Goal: Communication & Community: Participate in discussion

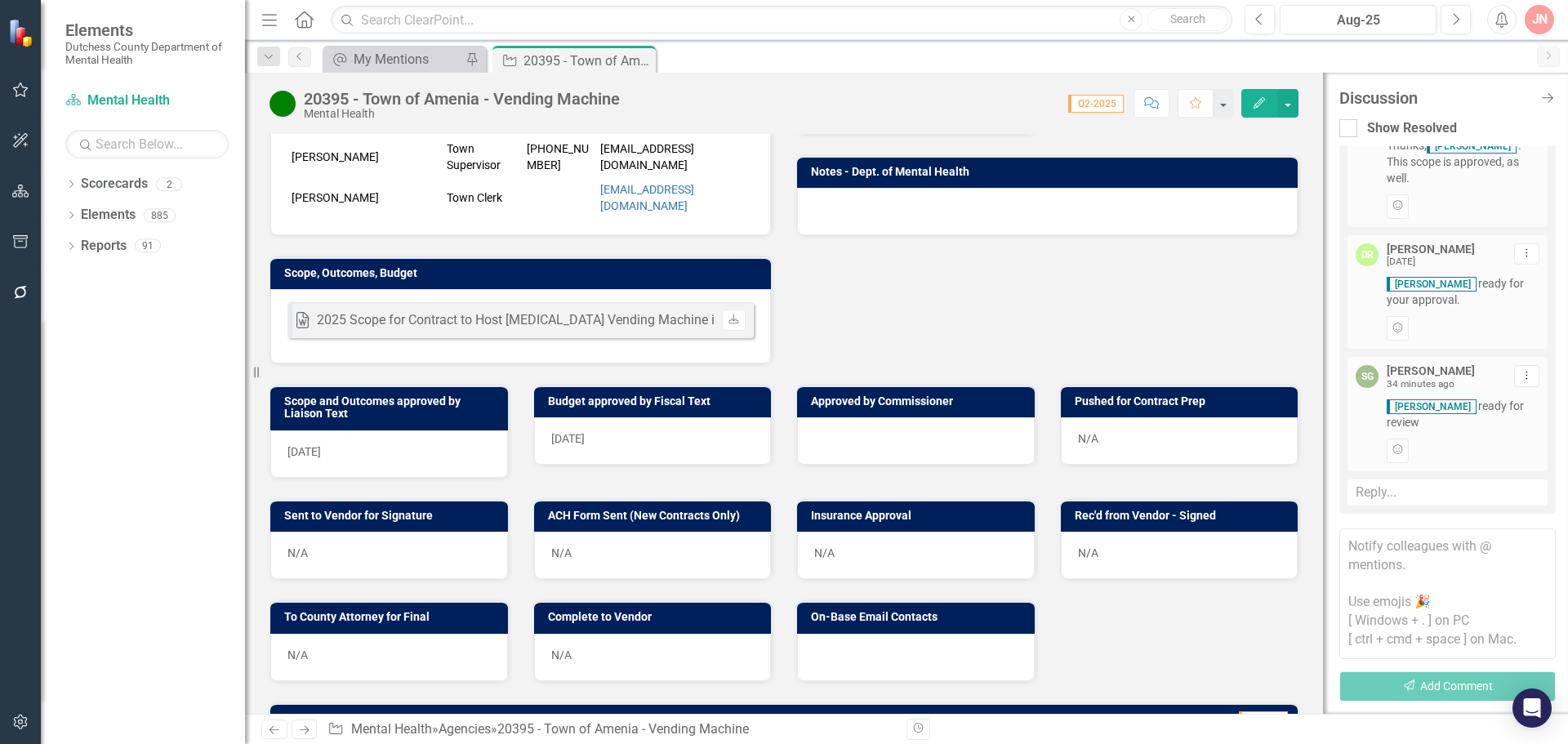
scroll to position [429, 0]
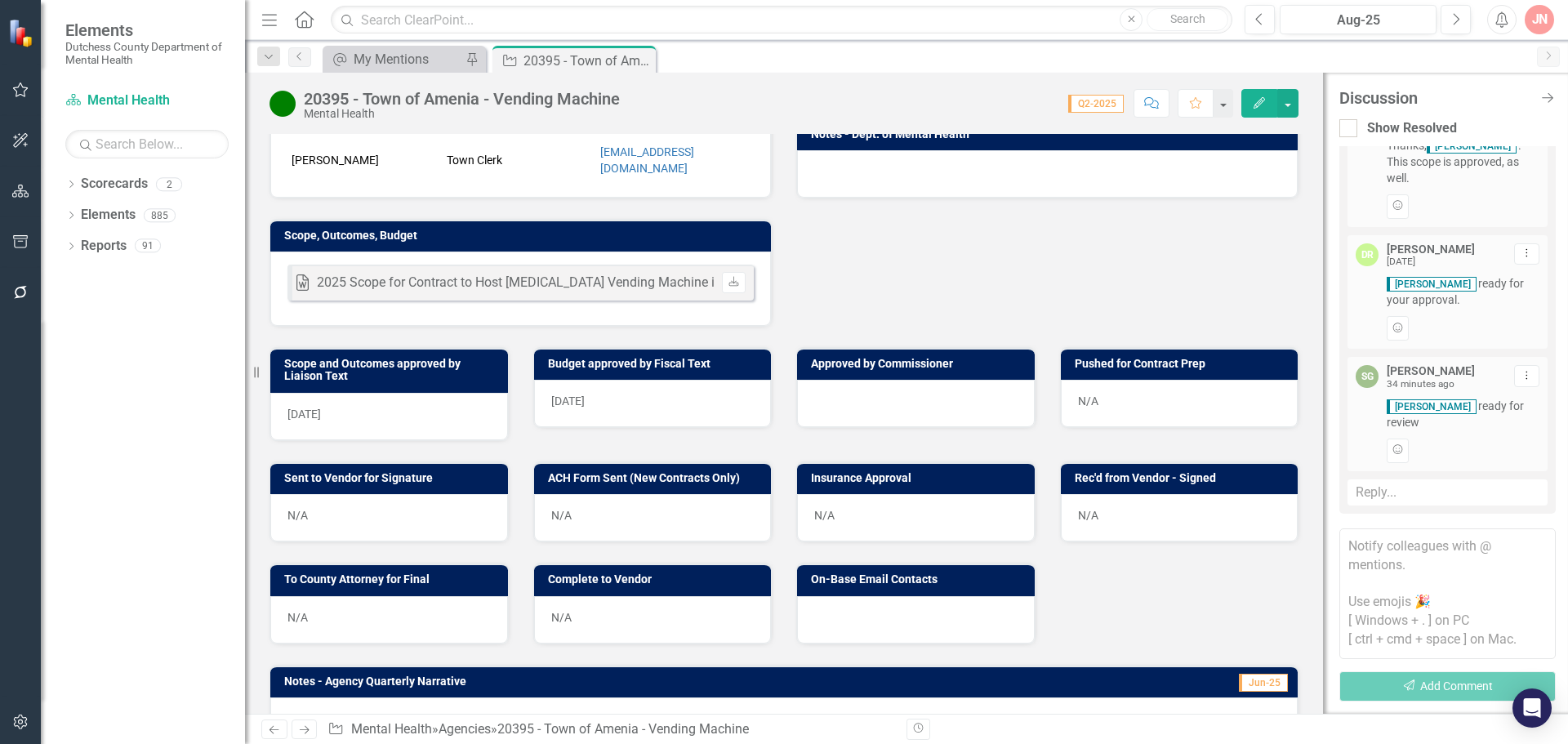
click at [846, 405] on div at bounding box center [916, 403] width 238 height 47
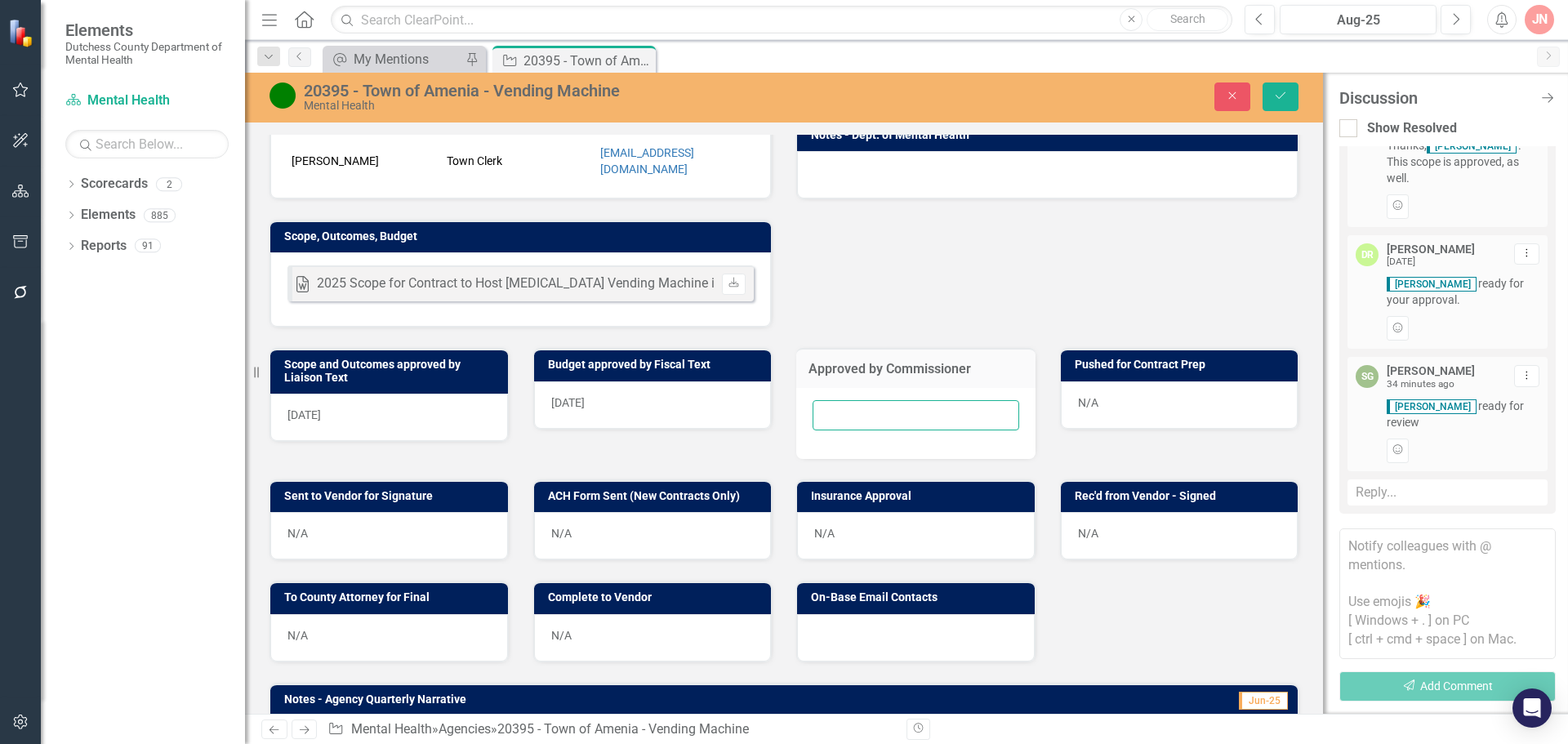
click at [846, 414] on input "text" at bounding box center [916, 415] width 207 height 31
type input "[DATE]"
click at [1178, 290] on div "Liaison ED [PERSON_NAME] Internal Copy To ED [PERSON_NAME] D'Entrone [PERSON_NA…" at bounding box center [783, 60] width 1053 height 534
click at [1287, 90] on icon "Save" at bounding box center [1281, 96] width 15 height 12
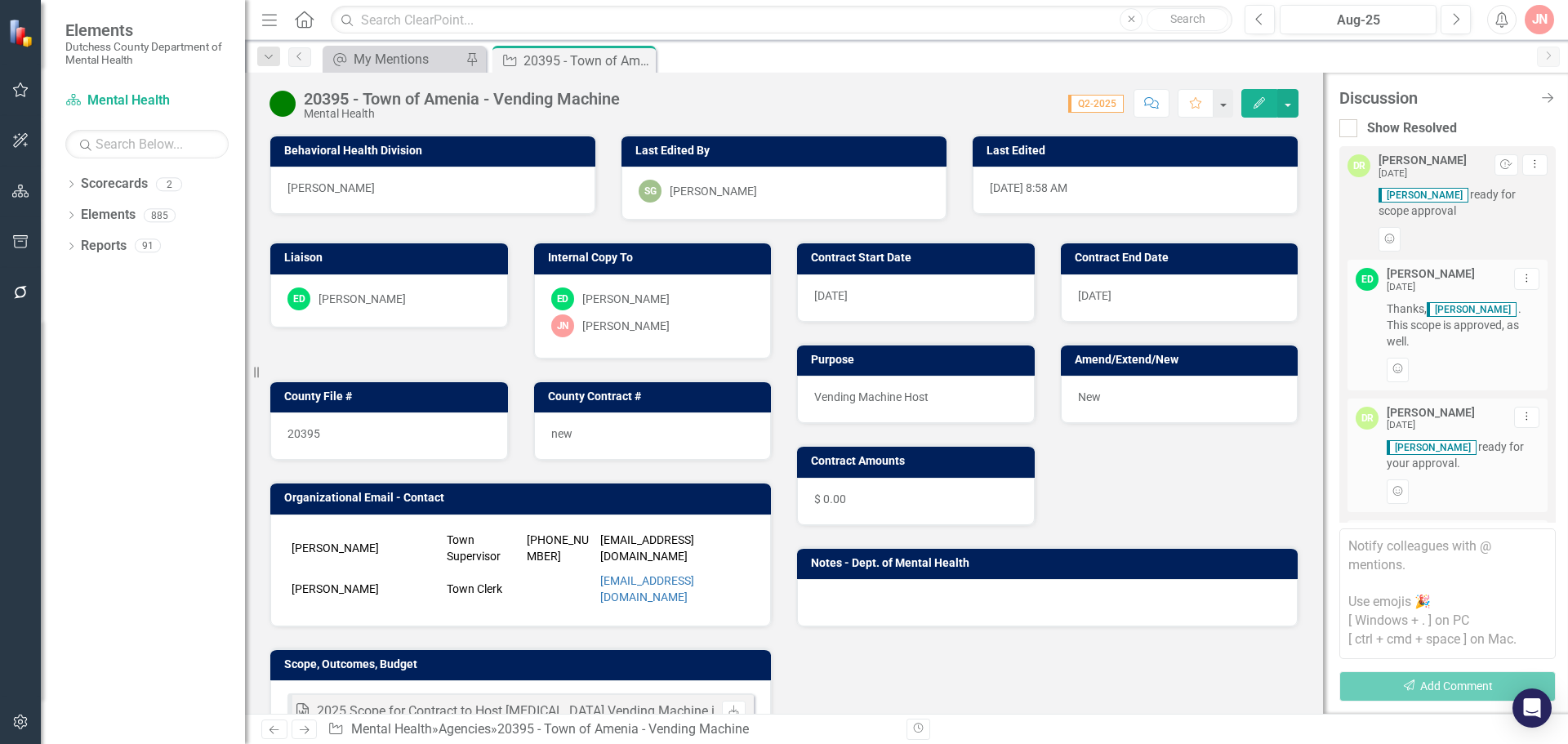
click at [1406, 557] on textarea at bounding box center [1447, 594] width 216 height 130
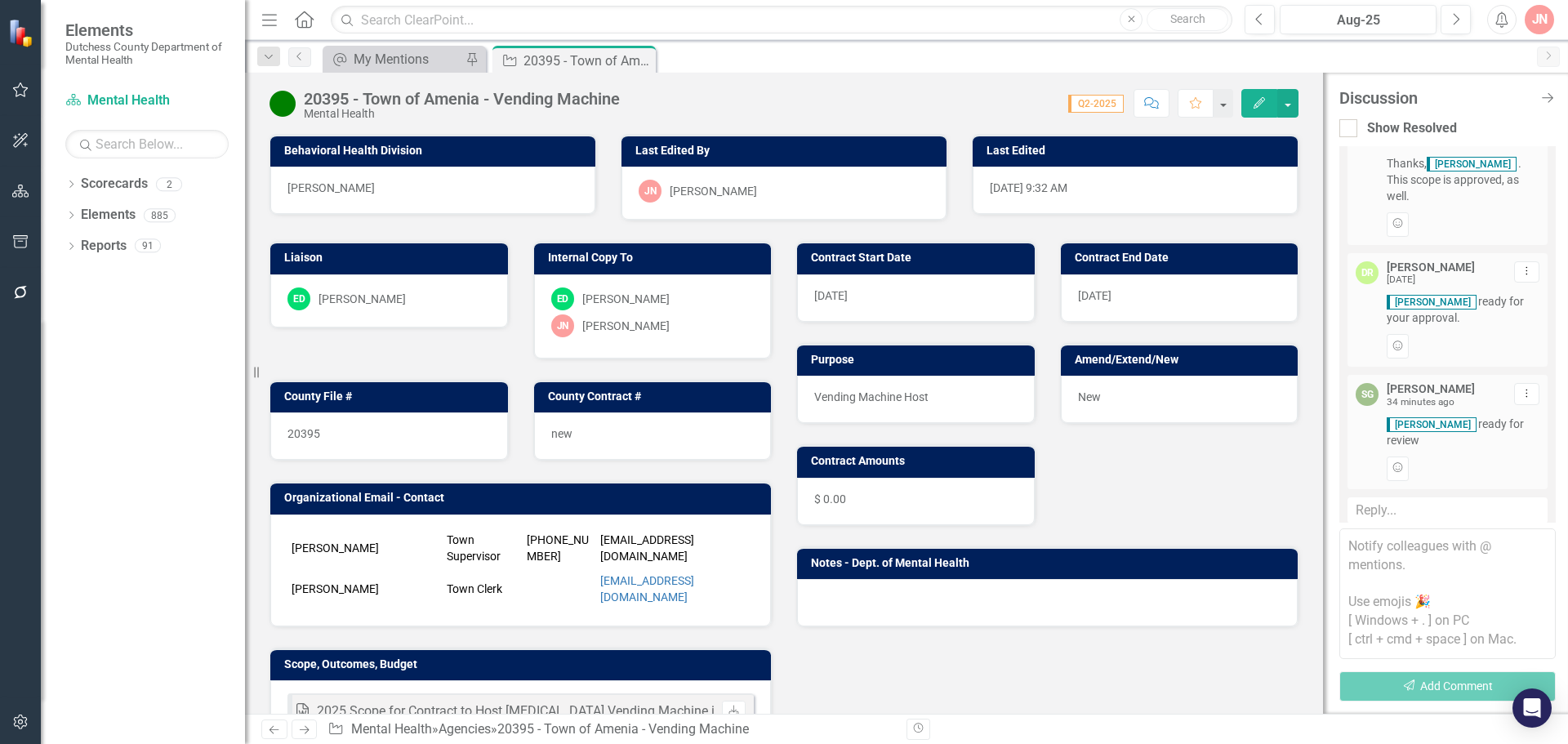
scroll to position [163, 0]
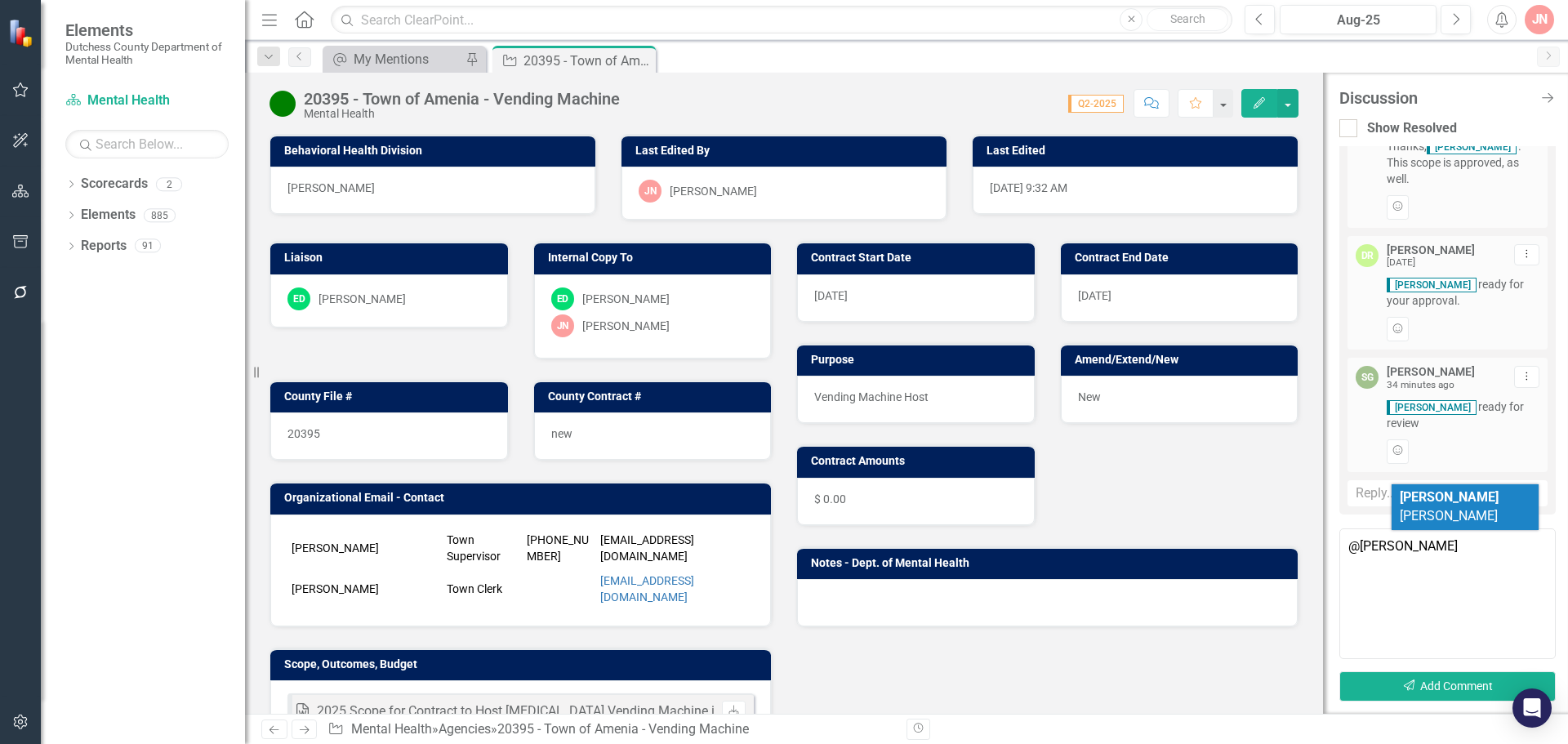
click at [1451, 500] on span "[PERSON_NAME]" at bounding box center [1449, 506] width 99 height 35
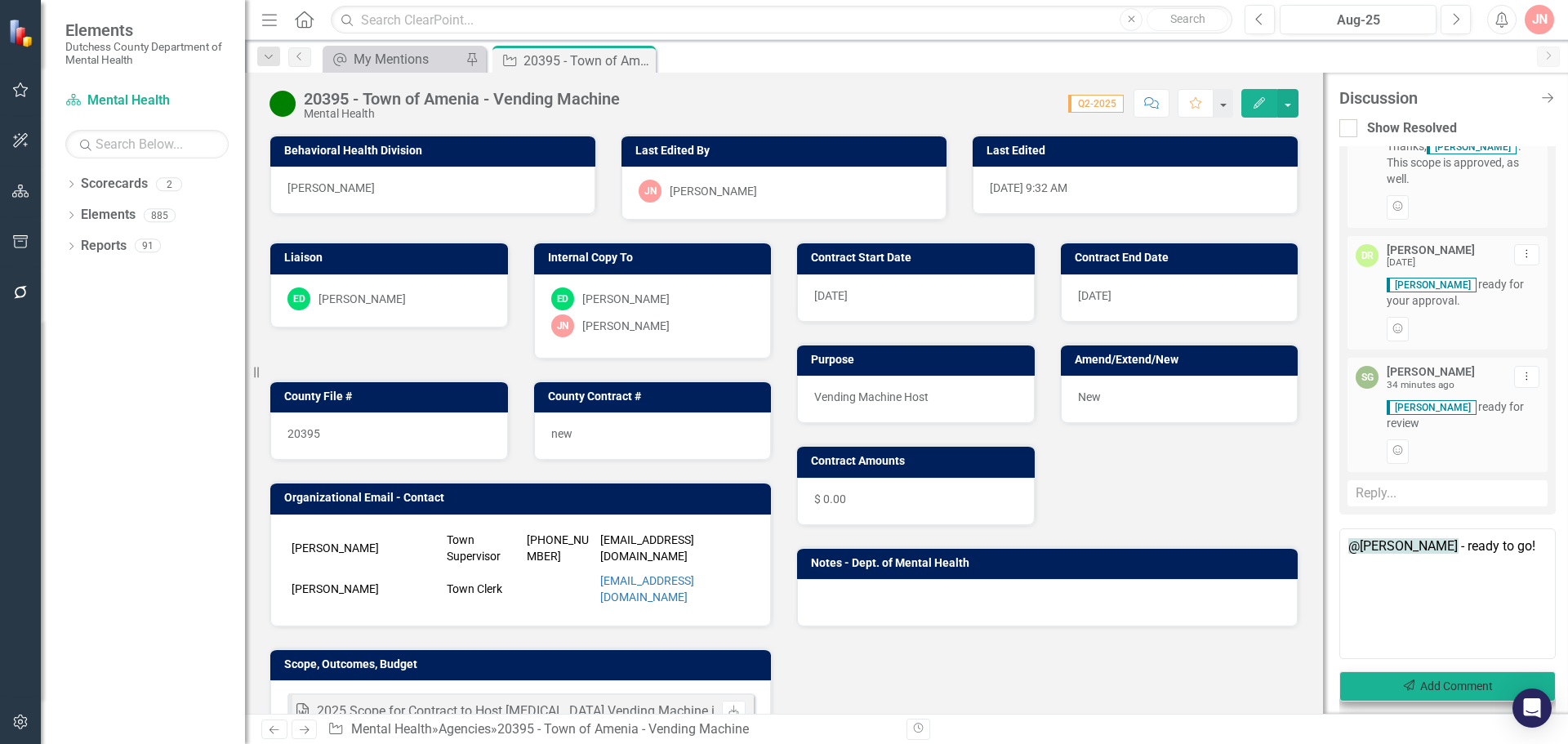
type textarea "@[PERSON_NAME] - ready to go!"
click at [1417, 685] on button "Send Add Comment" at bounding box center [1447, 686] width 216 height 31
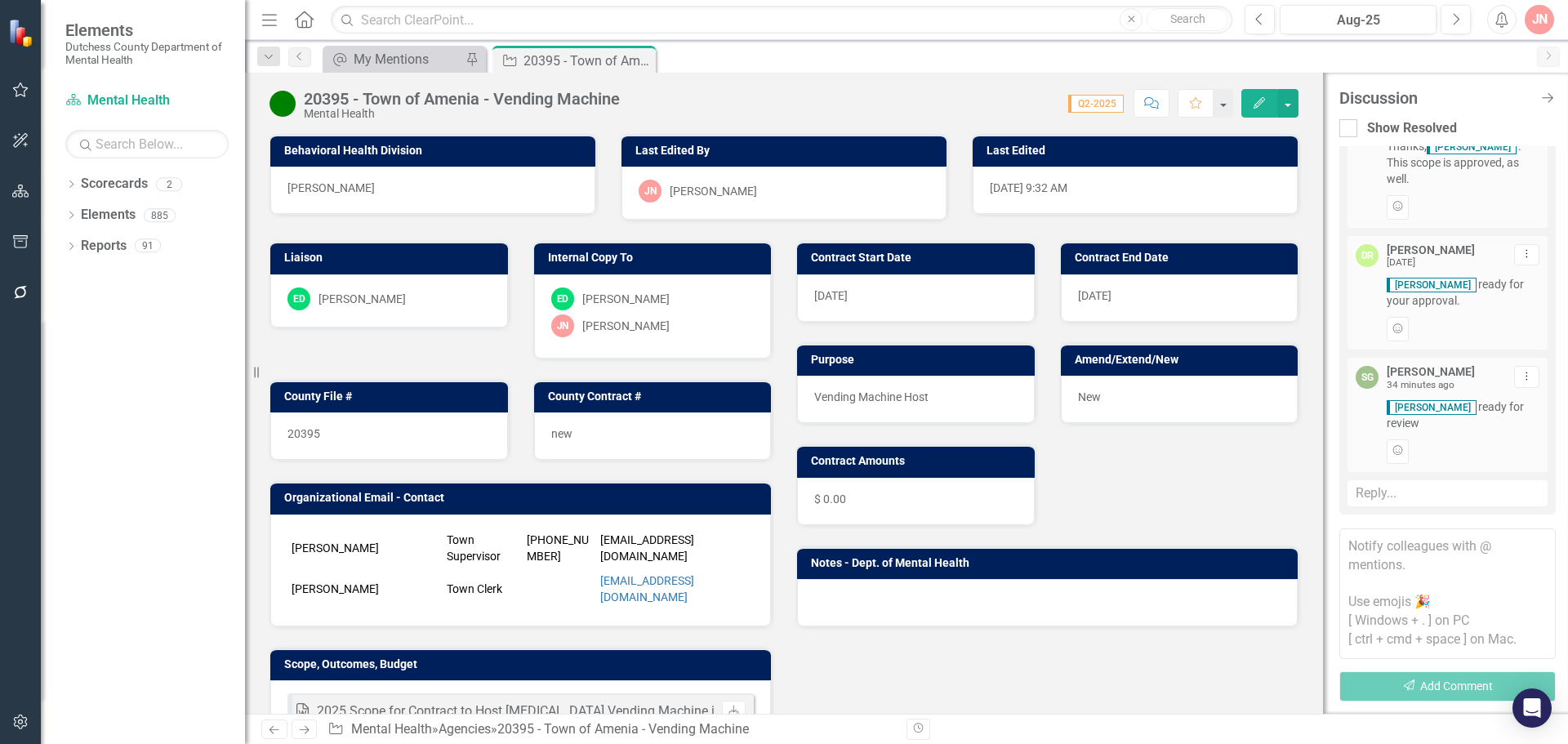
scroll to position [304, 0]
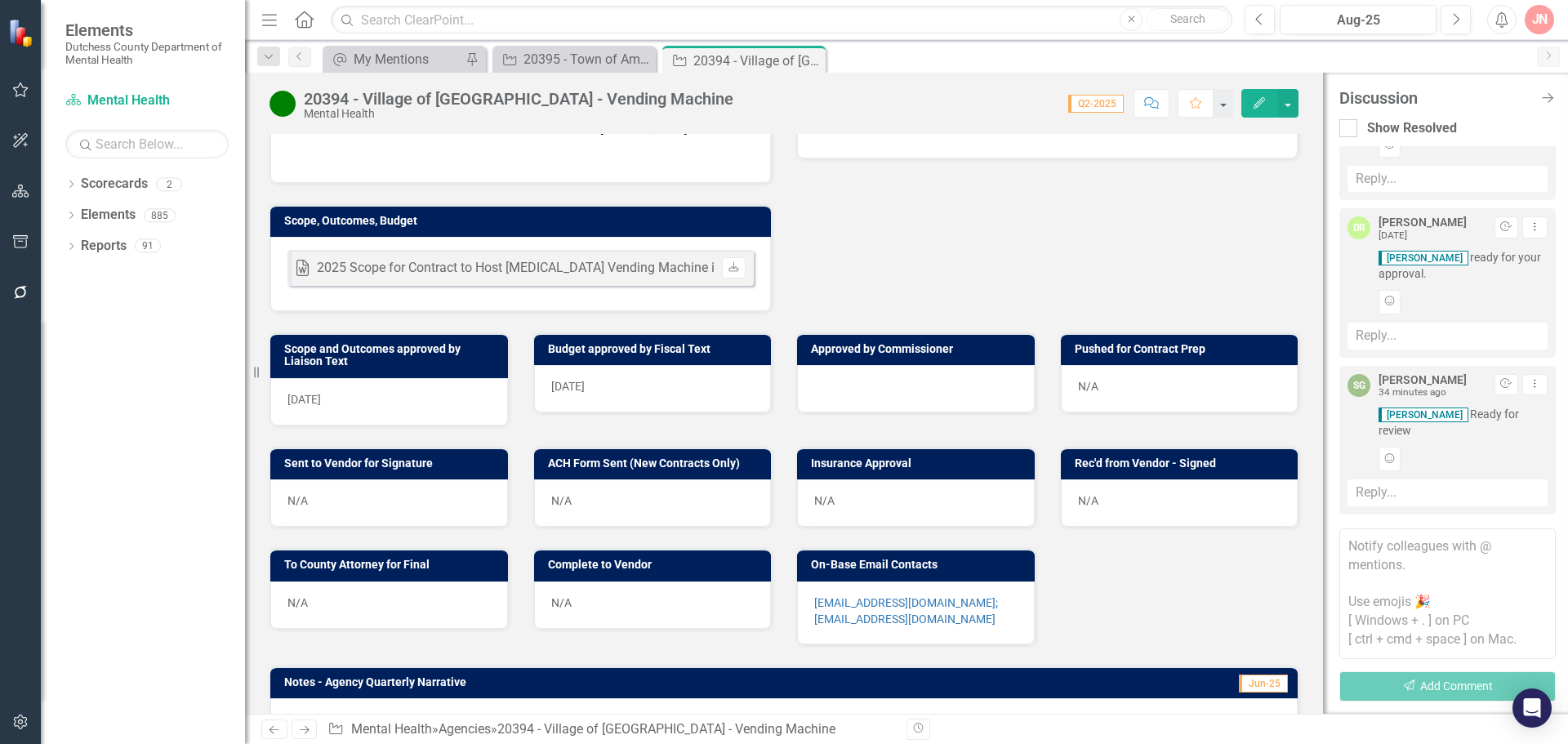
scroll to position [469, 0]
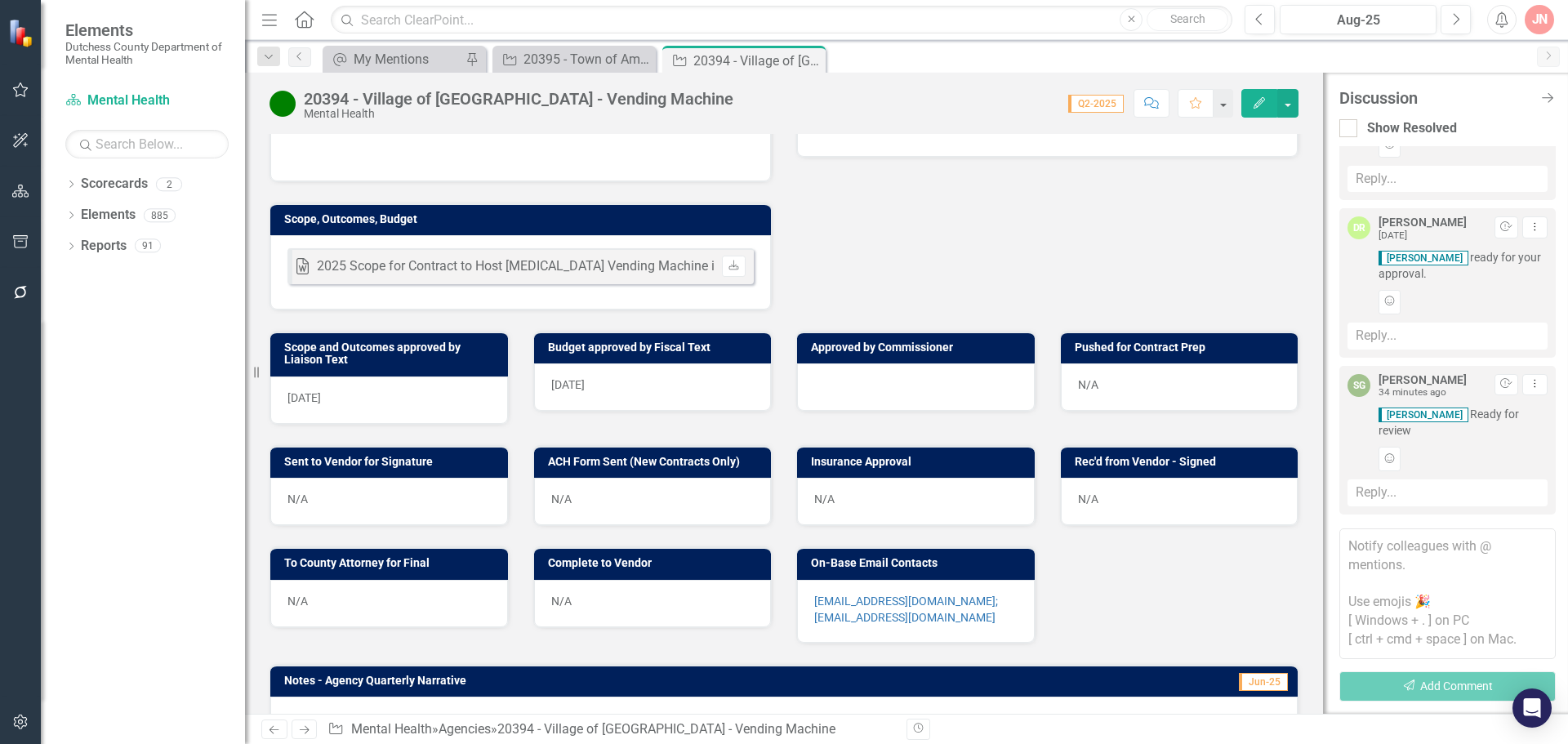
click at [895, 387] on div at bounding box center [916, 386] width 238 height 47
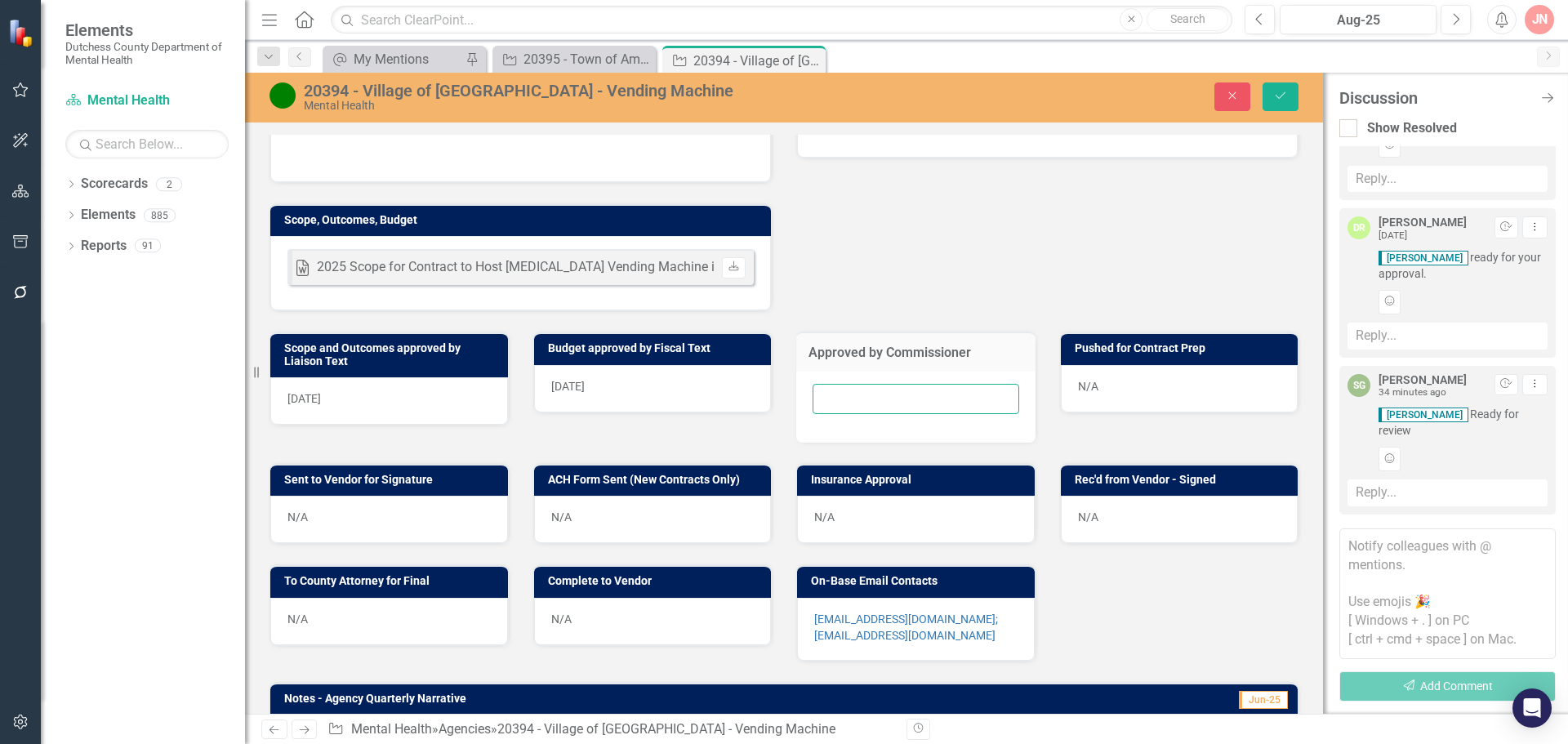
click at [898, 405] on input "text" at bounding box center [916, 399] width 207 height 31
type input "[DATE]"
click at [1272, 101] on button "Save" at bounding box center [1280, 97] width 36 height 29
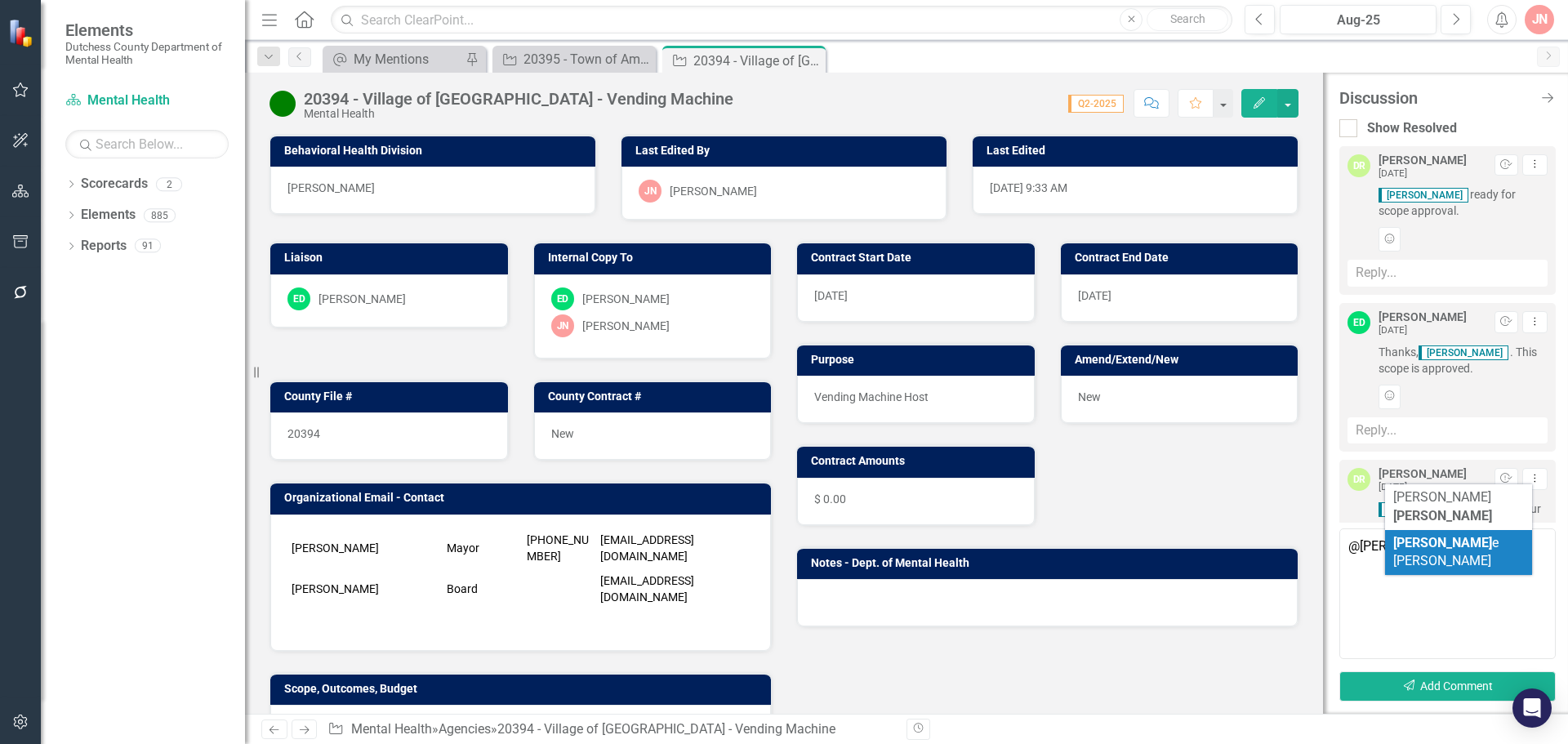
click at [1432, 534] on span "Dian e Richard" at bounding box center [1446, 552] width 106 height 35
type textarea "@[PERSON_NAME]"
click at [1451, 687] on button "Send Add Comment" at bounding box center [1447, 686] width 216 height 31
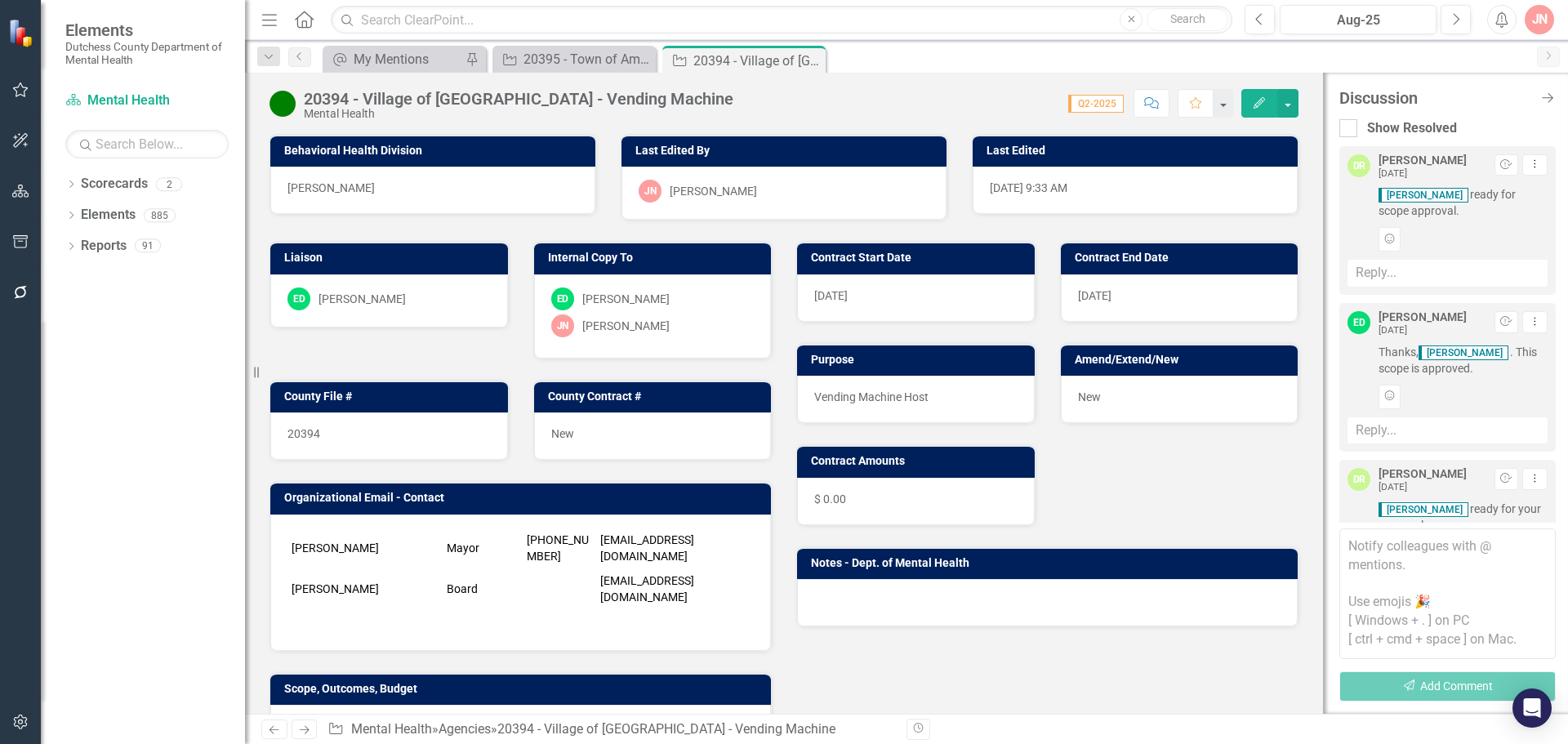
scroll to position [392, 0]
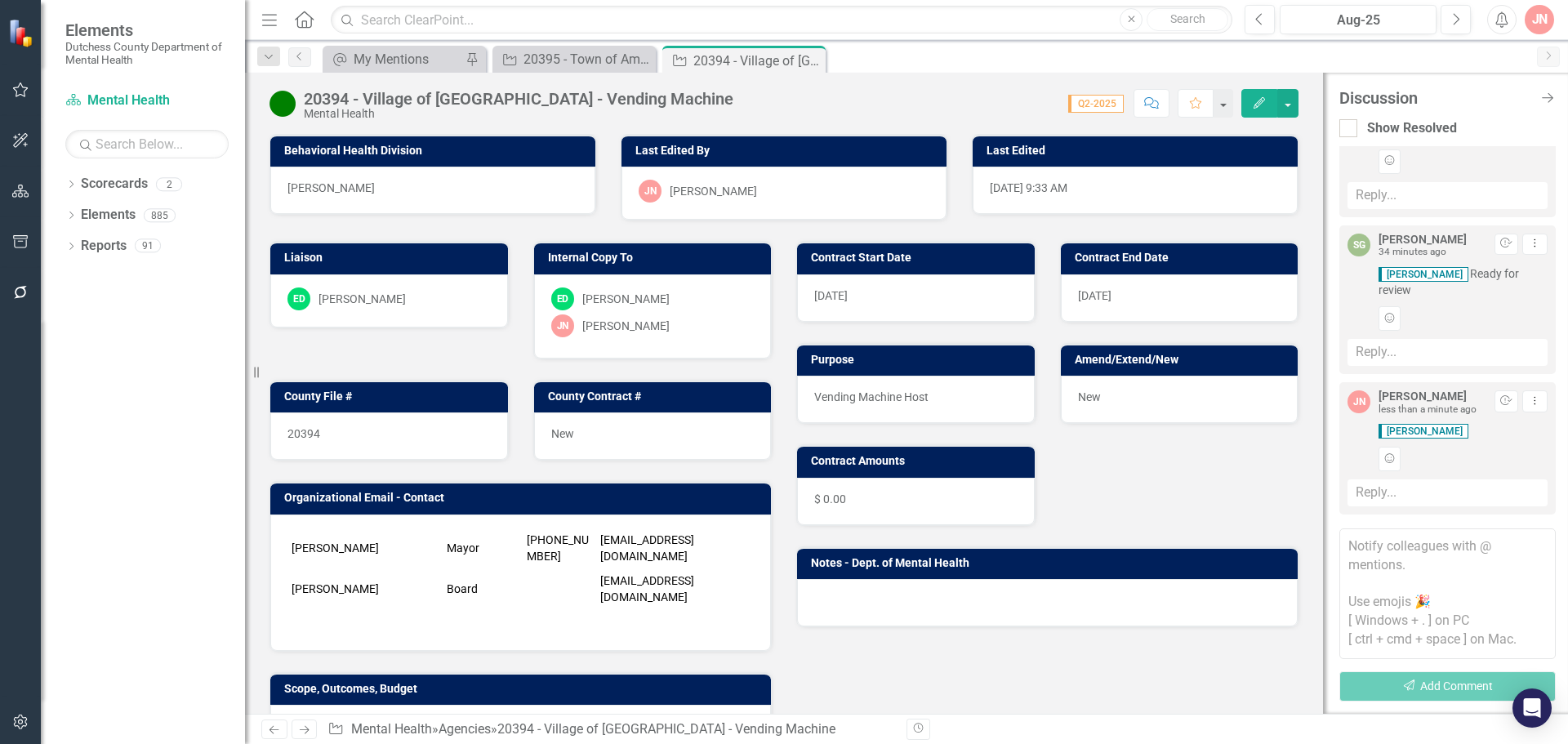
click at [1388, 489] on div "Reply..." at bounding box center [1447, 492] width 200 height 27
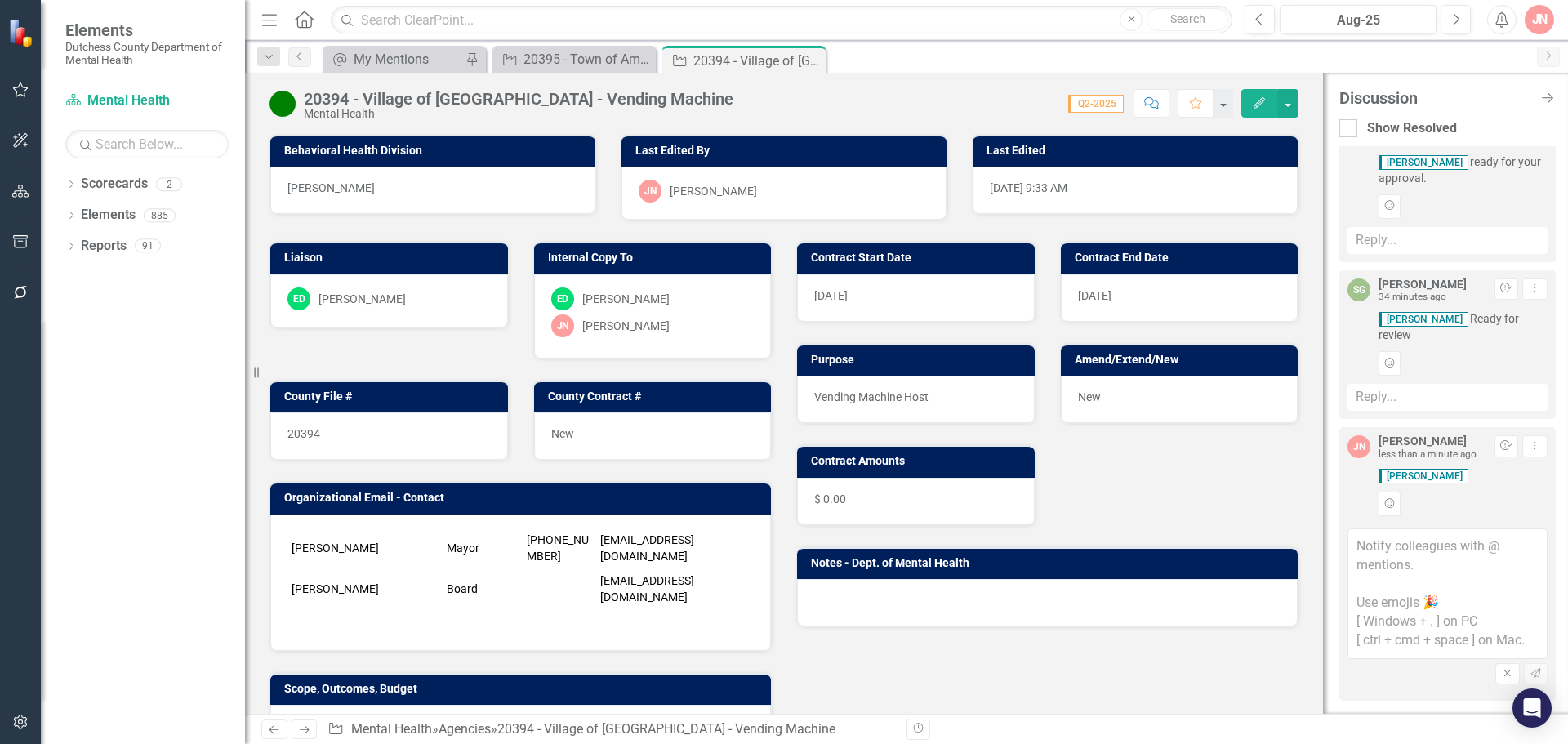
scroll to position [347, 0]
click at [1405, 554] on textarea at bounding box center [1447, 594] width 200 height 130
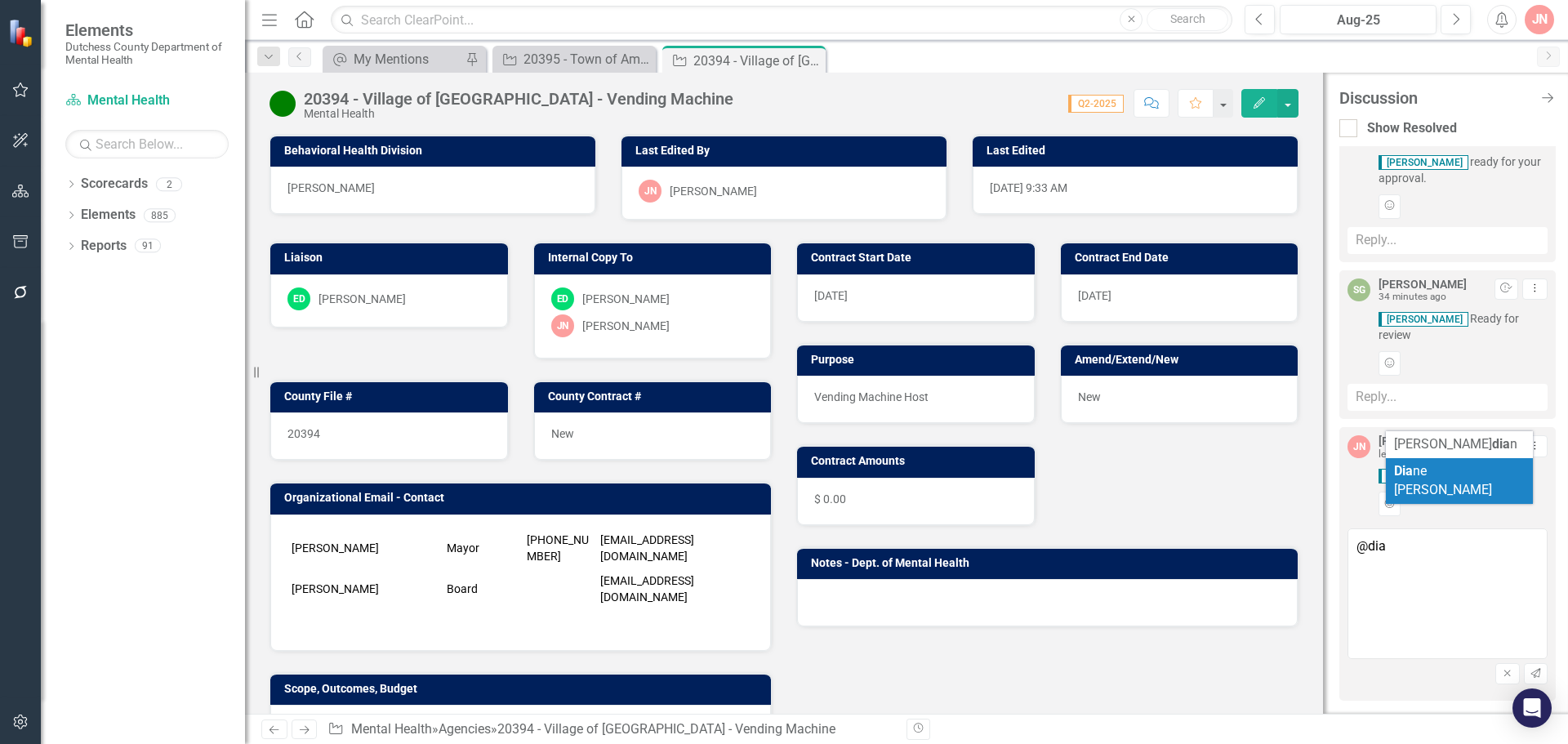
click at [1420, 472] on span "Dia ne Richard" at bounding box center [1442, 481] width 98 height 35
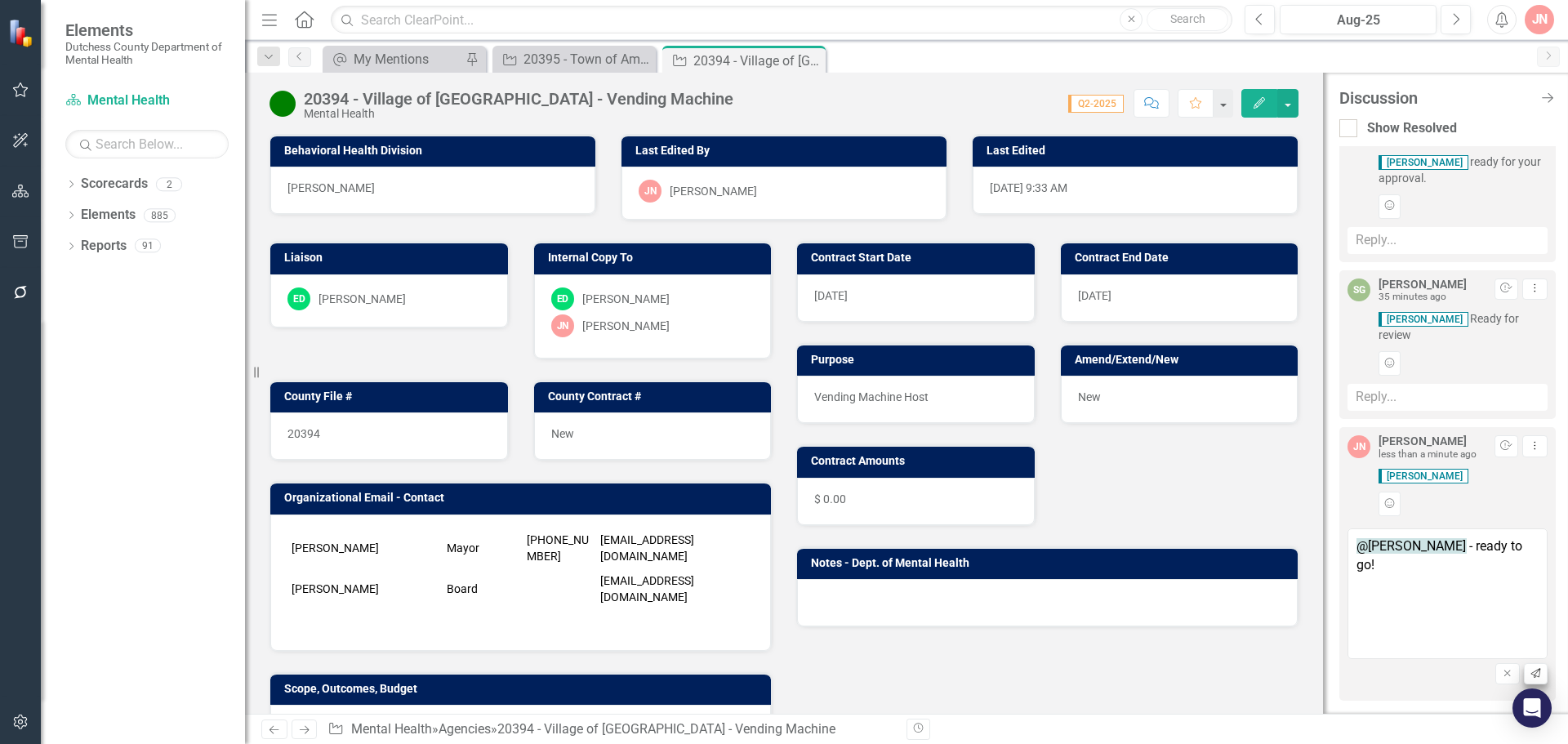
type textarea "@[PERSON_NAME] - ready to go!"
click at [1530, 675] on icon "Send" at bounding box center [1536, 674] width 12 height 10
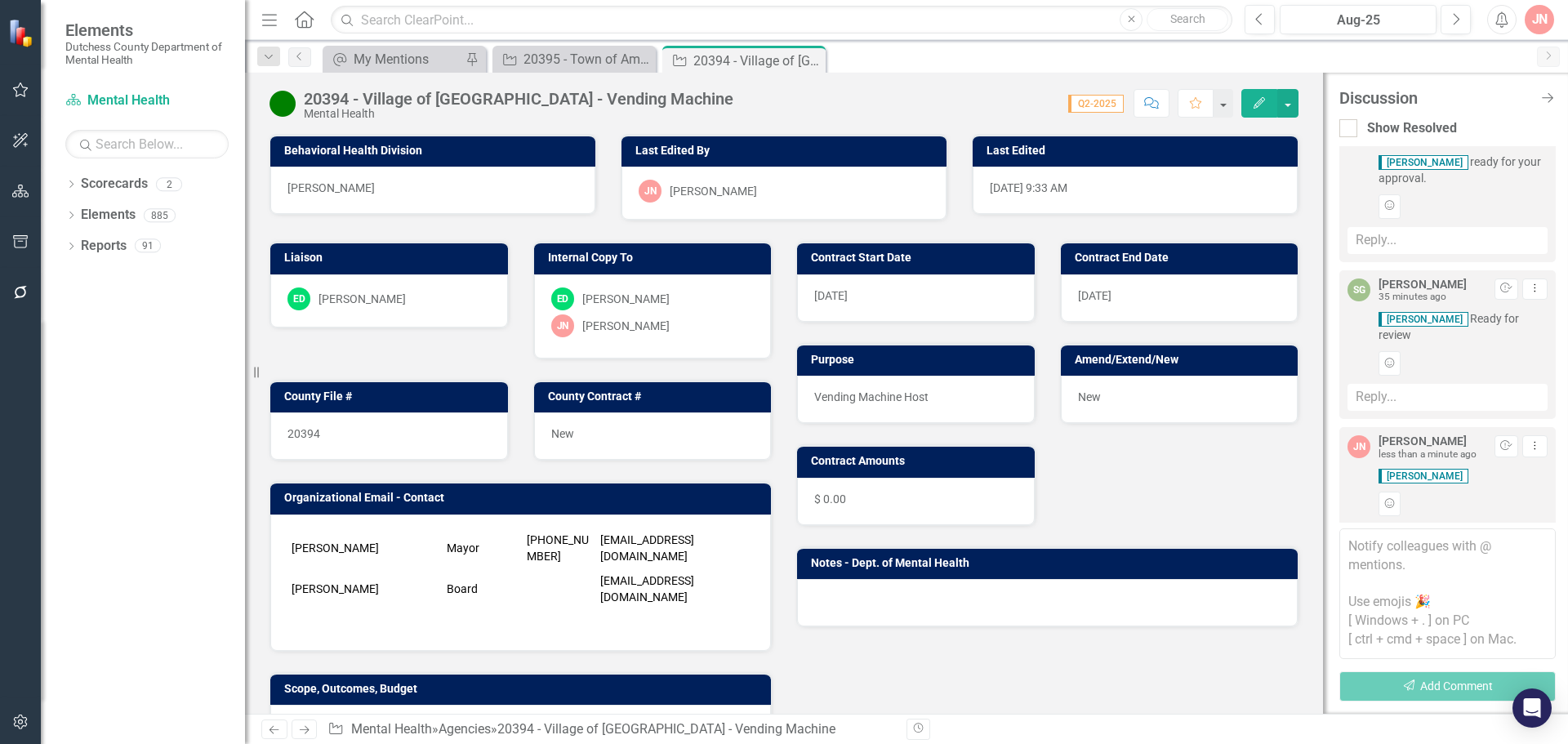
scroll to position [514, 0]
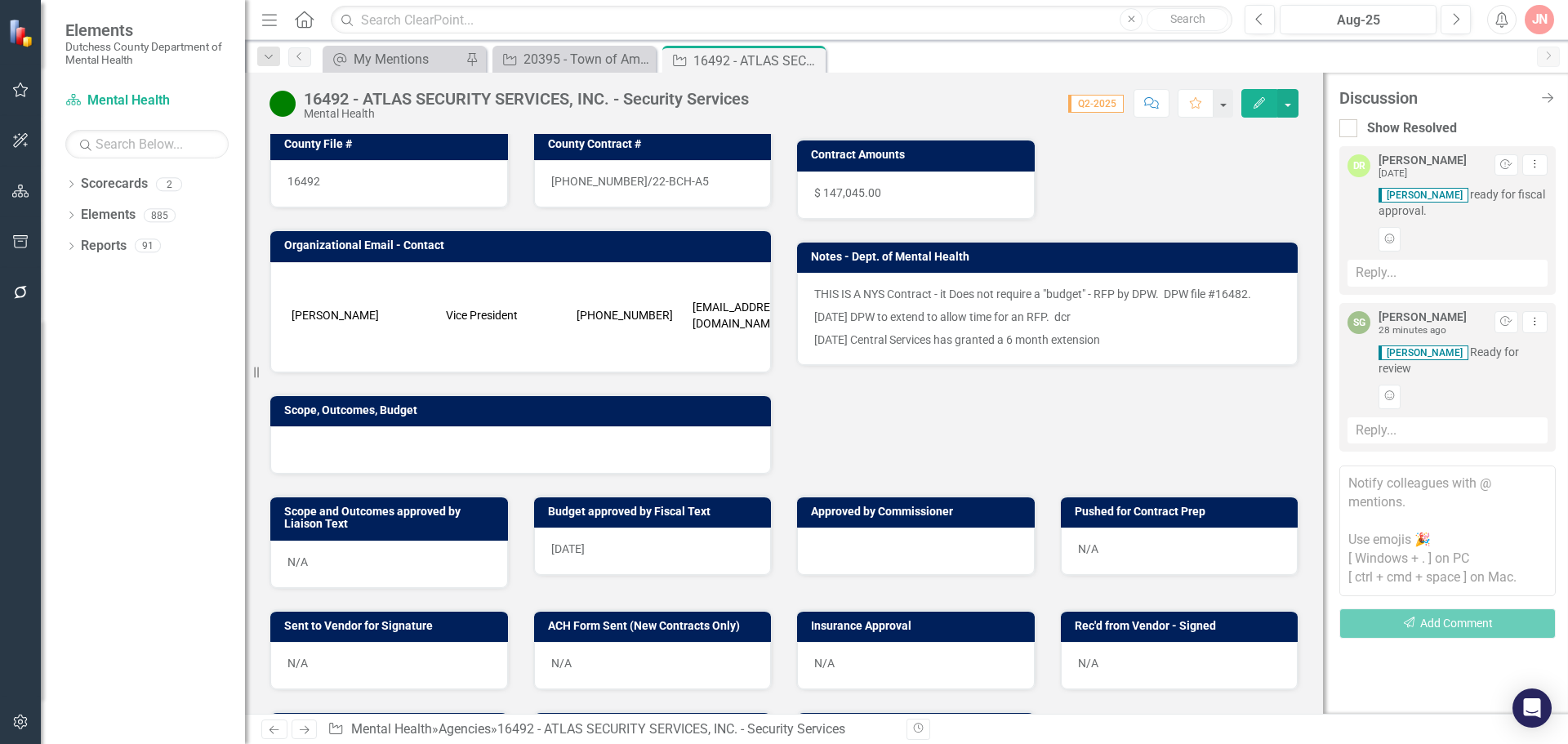
scroll to position [321, 0]
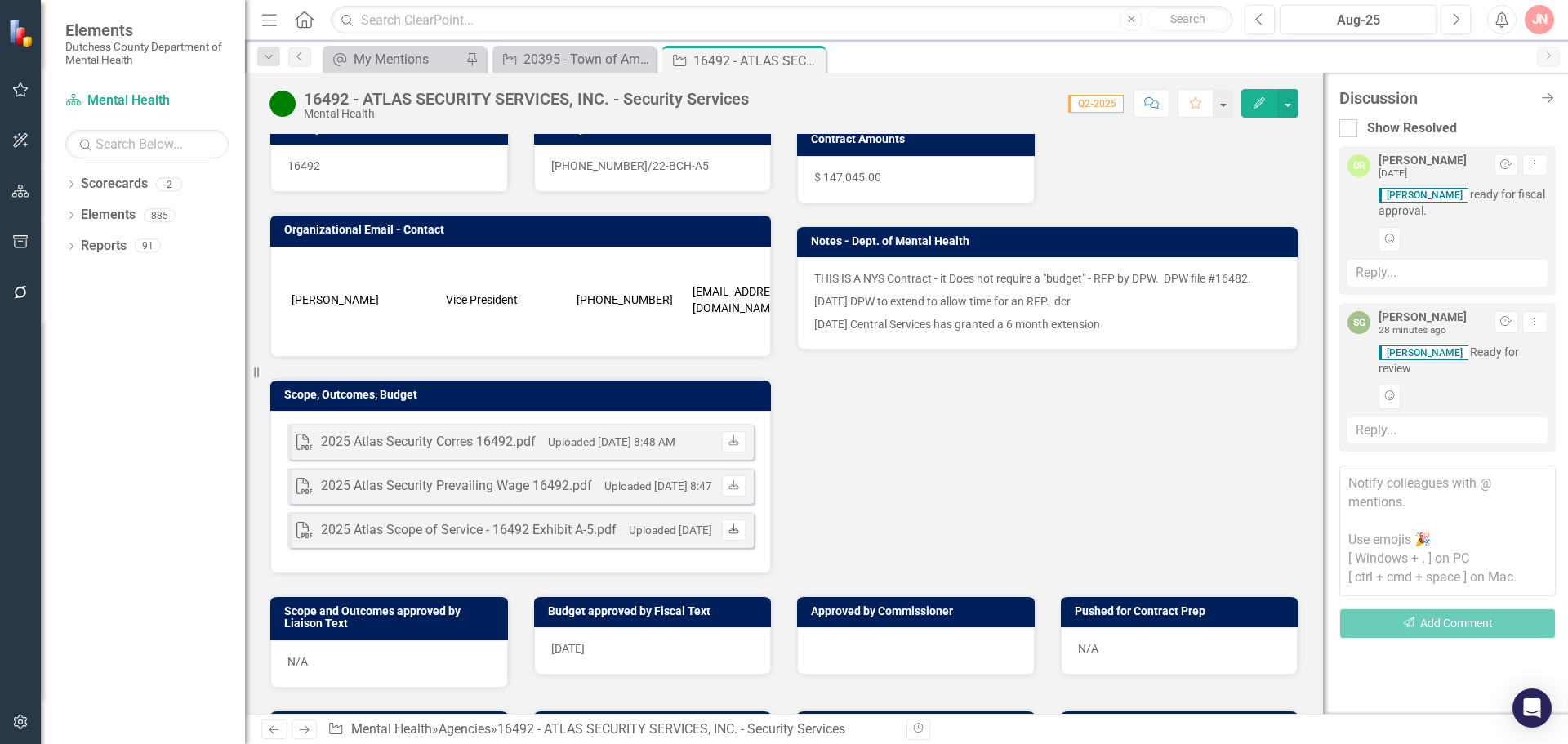
click at [728, 528] on icon "Download" at bounding box center [734, 530] width 12 height 10
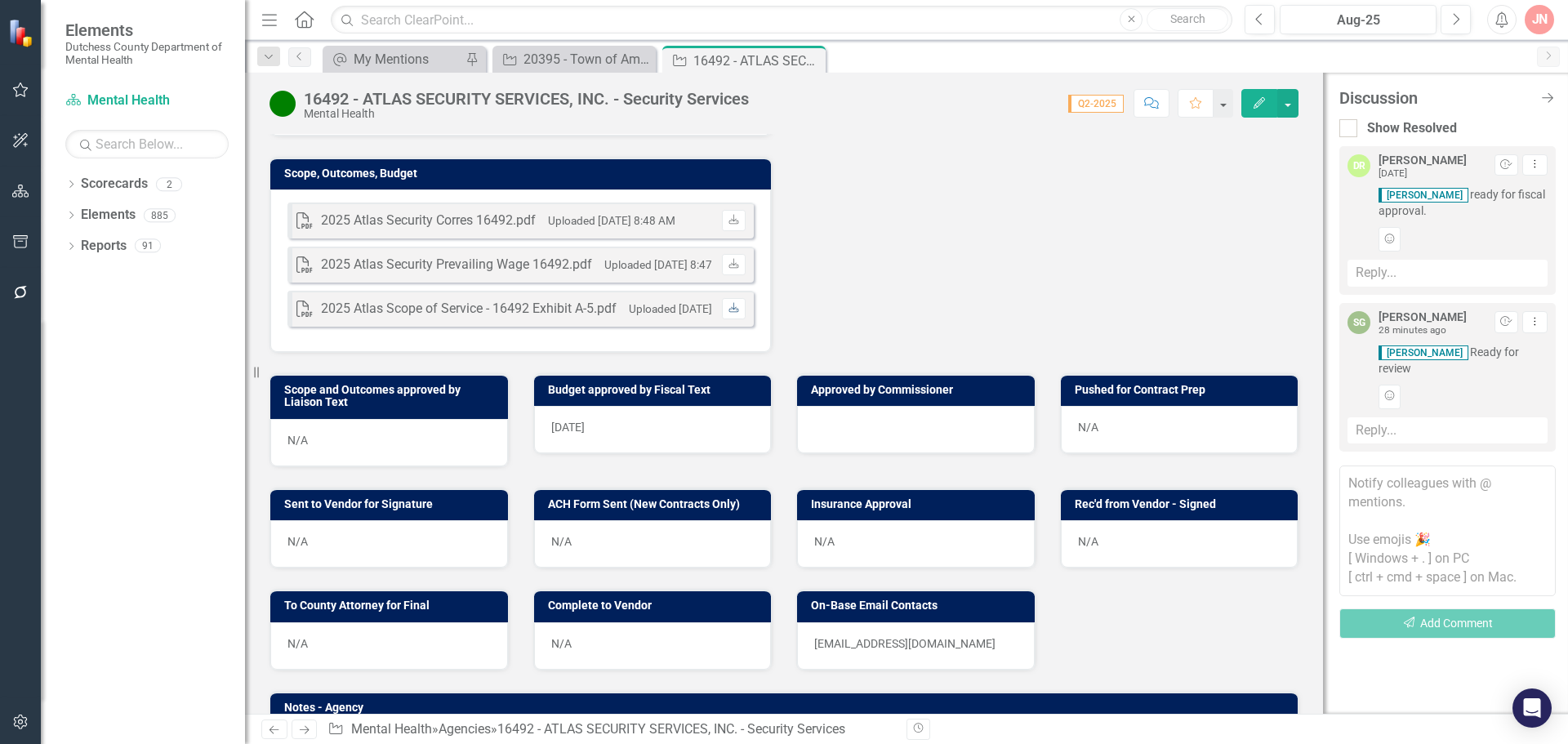
scroll to position [526, 0]
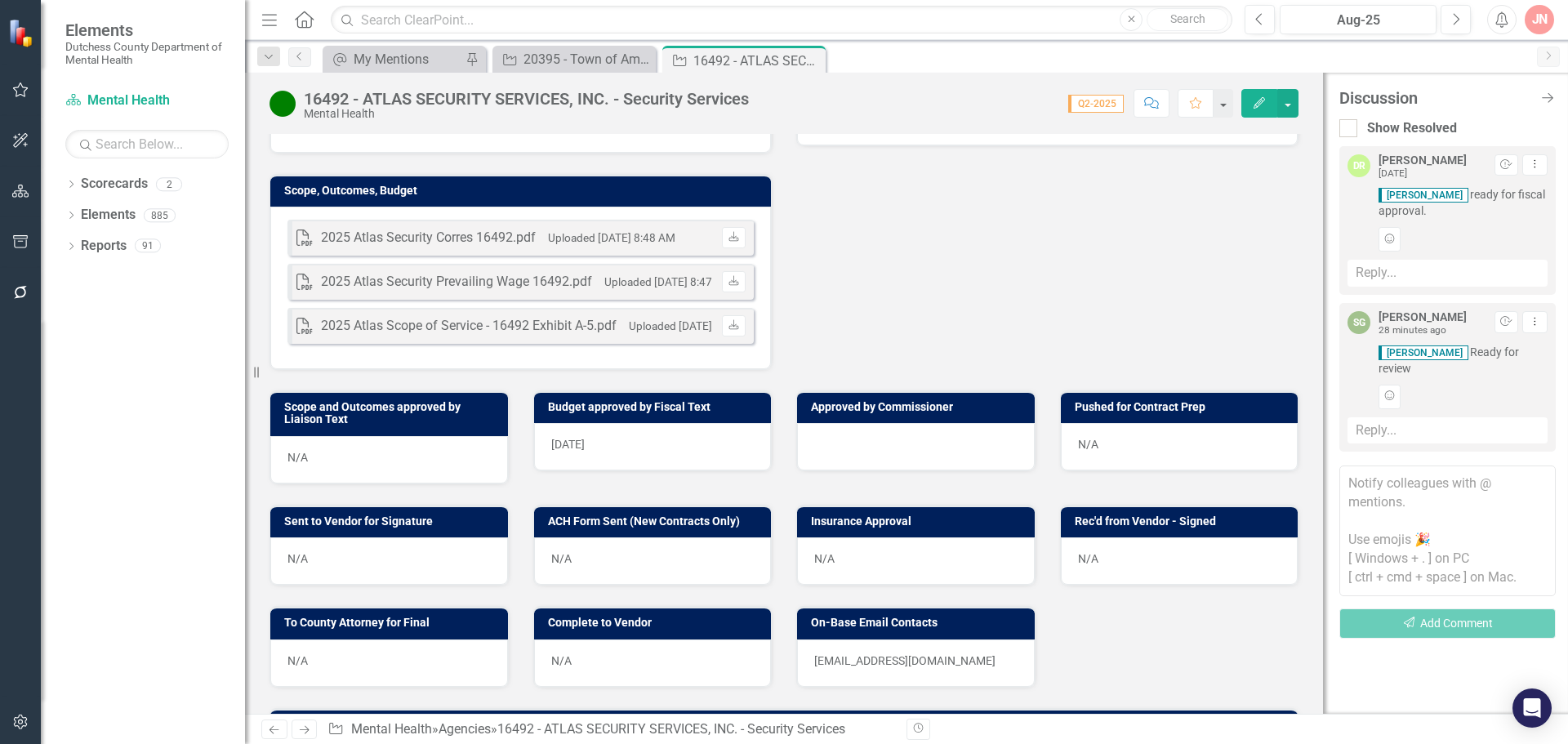
click at [858, 443] on div at bounding box center [916, 446] width 238 height 47
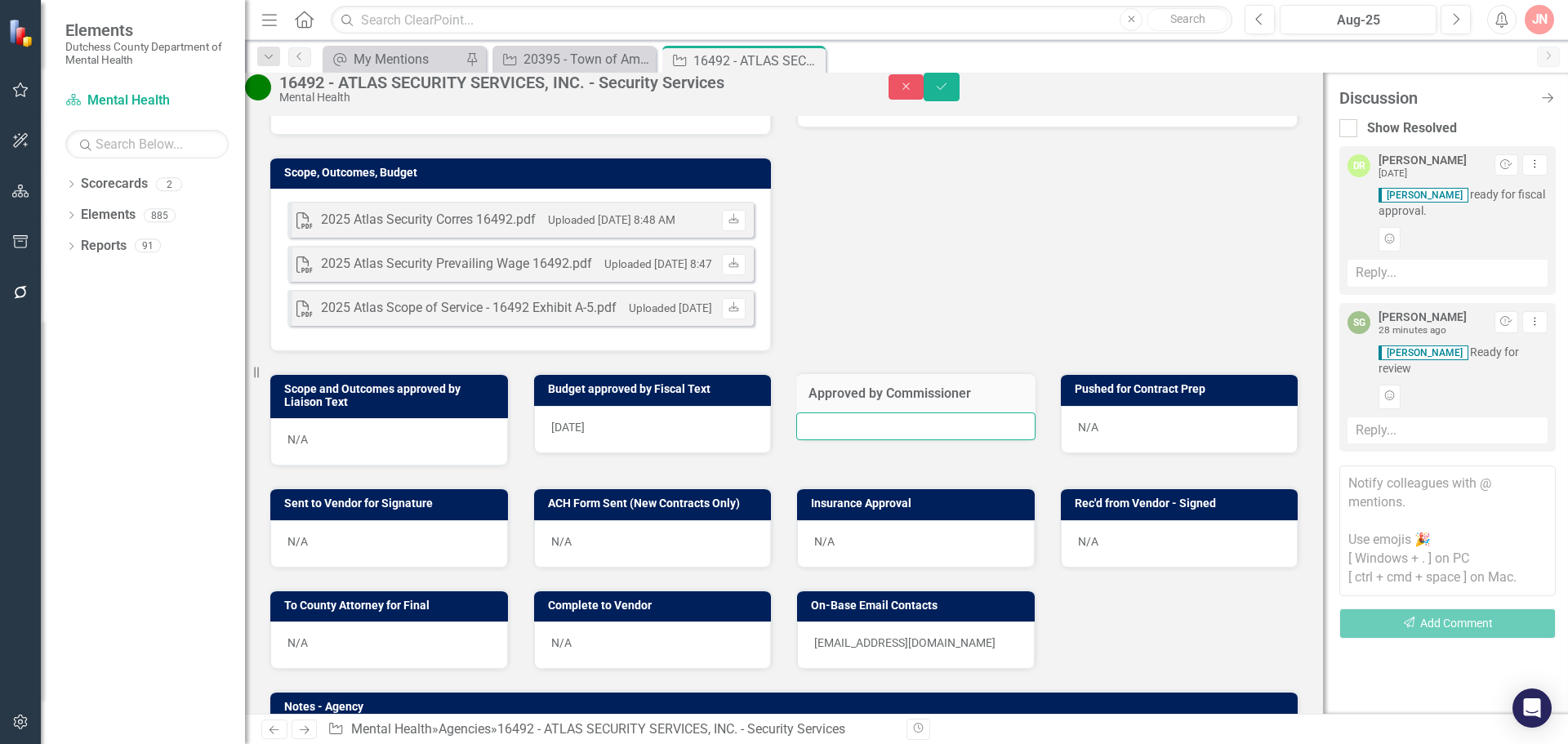
click at [857, 440] on input "text" at bounding box center [916, 426] width 240 height 28
type input "[DATE]"
drag, startPoint x: 1268, startPoint y: 93, endPoint x: 1284, endPoint y: 112, distance: 24.8
click at [960, 93] on button "Save" at bounding box center [941, 87] width 36 height 29
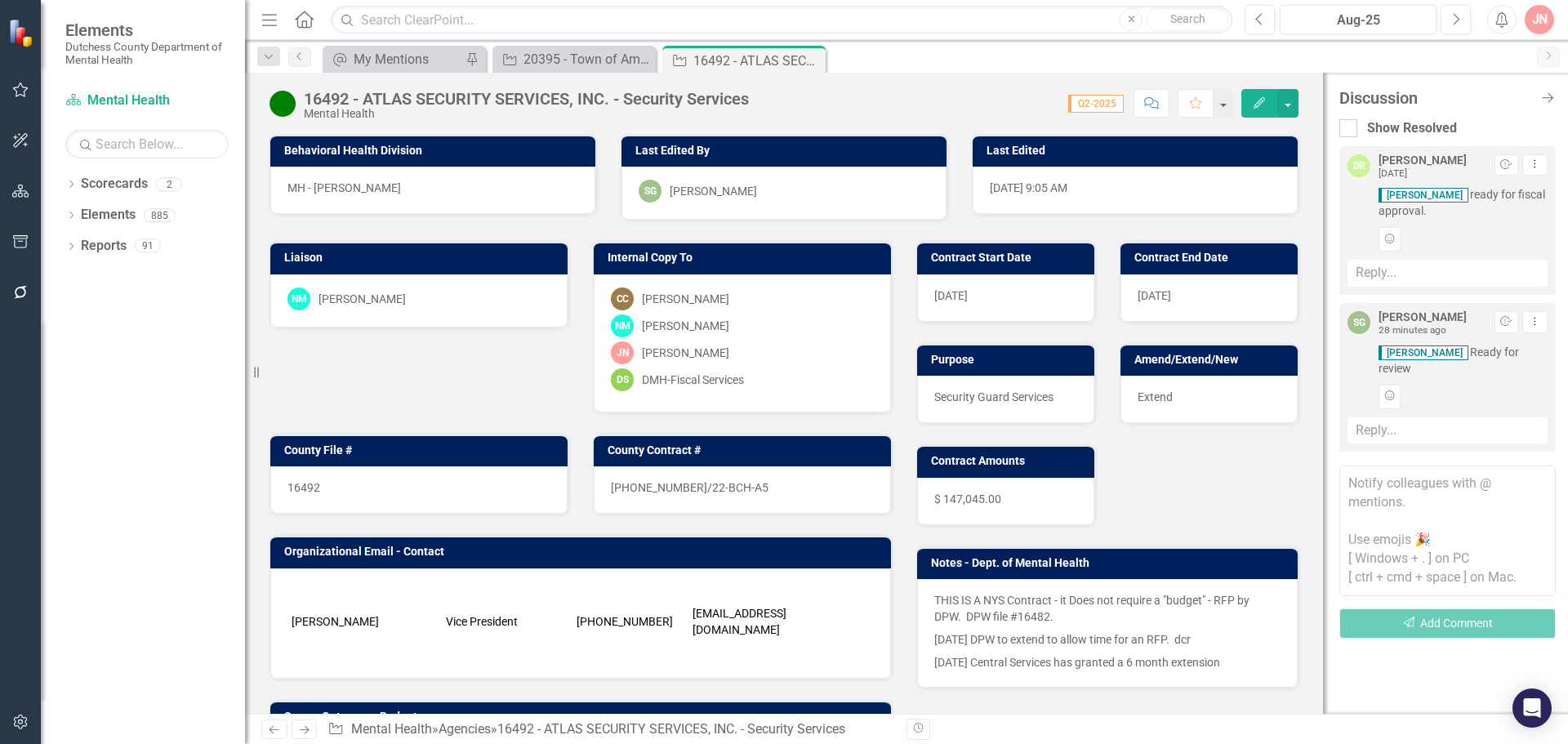
click at [1381, 496] on textarea at bounding box center [1447, 530] width 216 height 130
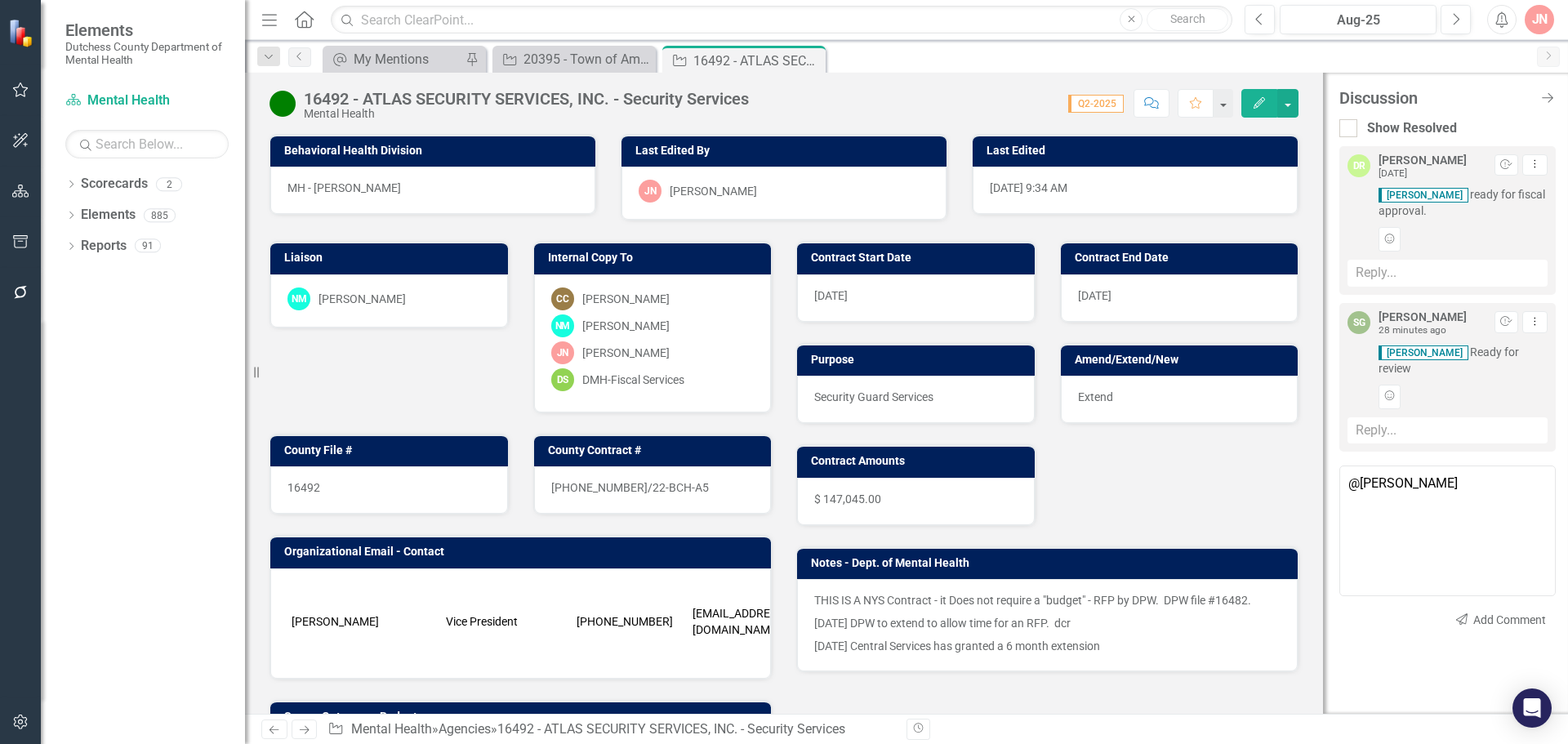
click at [197, 743] on span "[PERSON_NAME]" at bounding box center [98, 752] width 197 height 16
type textarea "@[PERSON_NAME] - ready to go"
click at [1443, 627] on button "Send Add Comment" at bounding box center [1499, 620] width 112 height 26
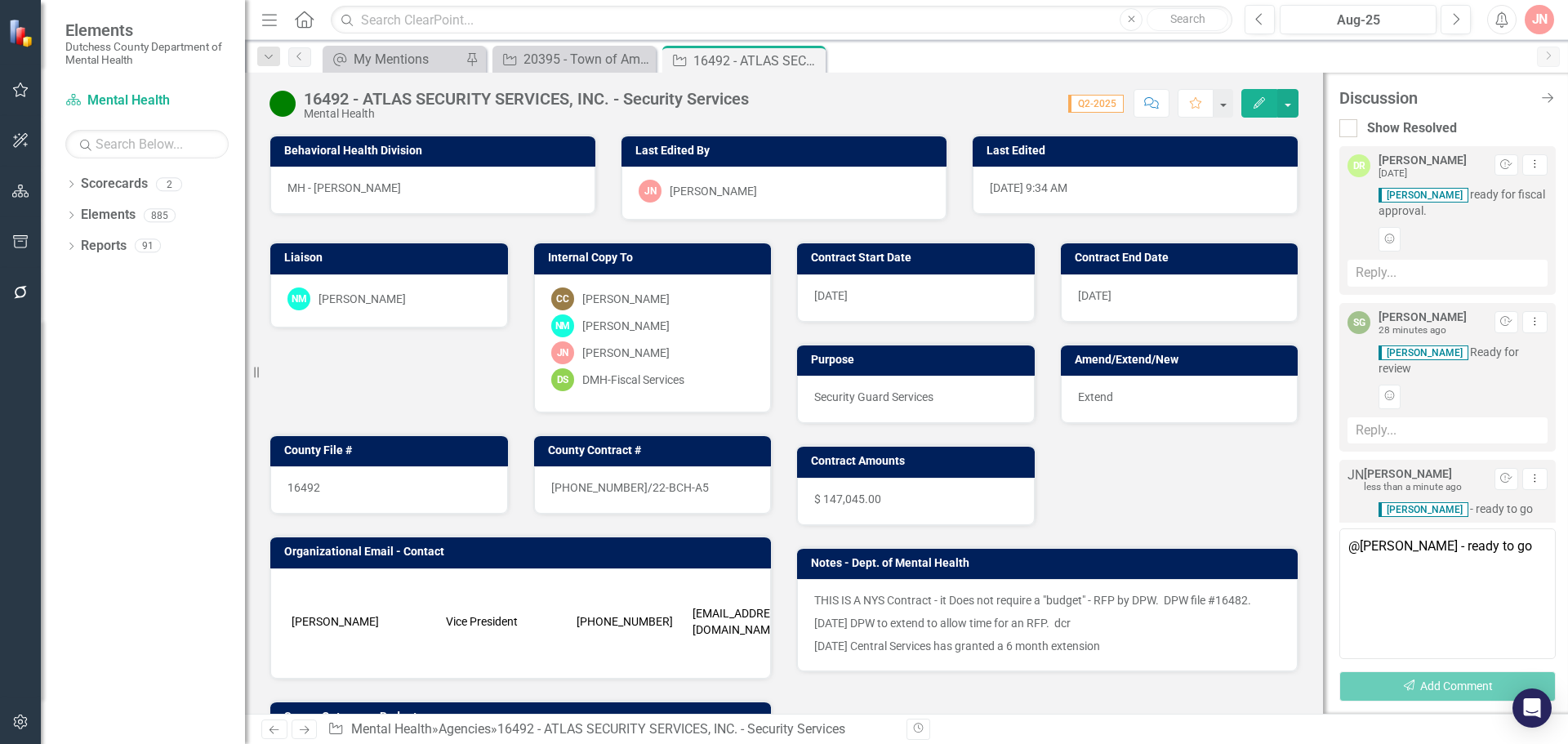
scroll to position [78, 0]
